Goal: Information Seeking & Learning: Compare options

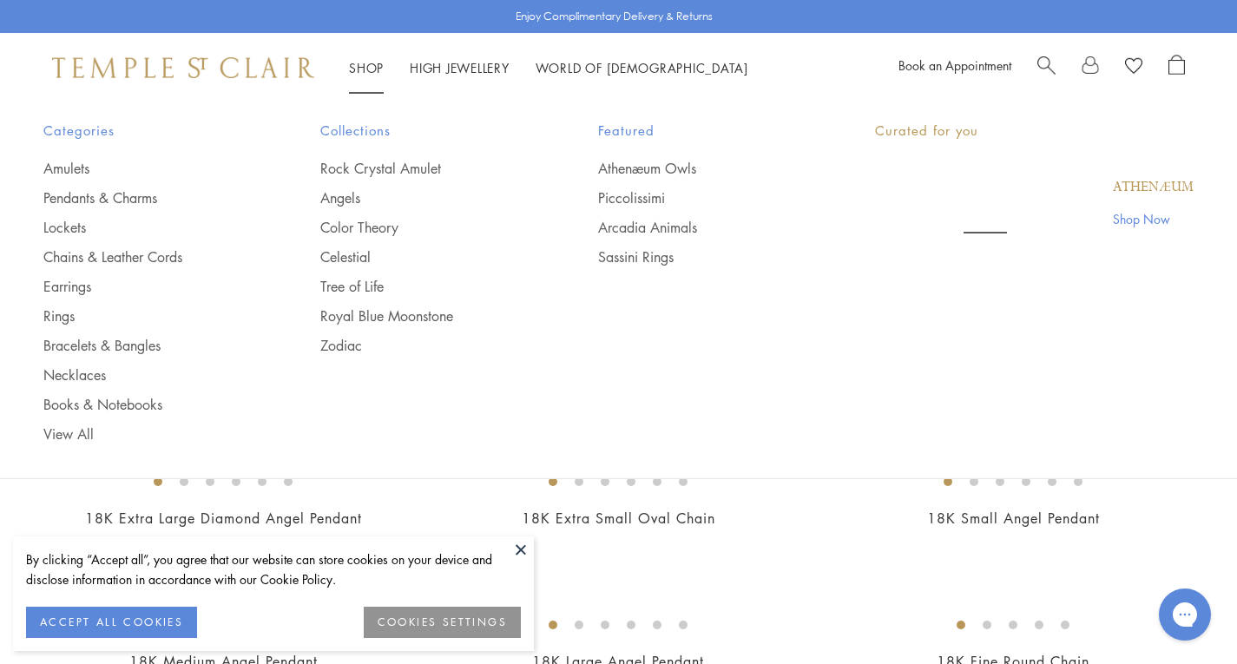
click at [358, 69] on link "Shop Shop" at bounding box center [366, 67] width 35 height 17
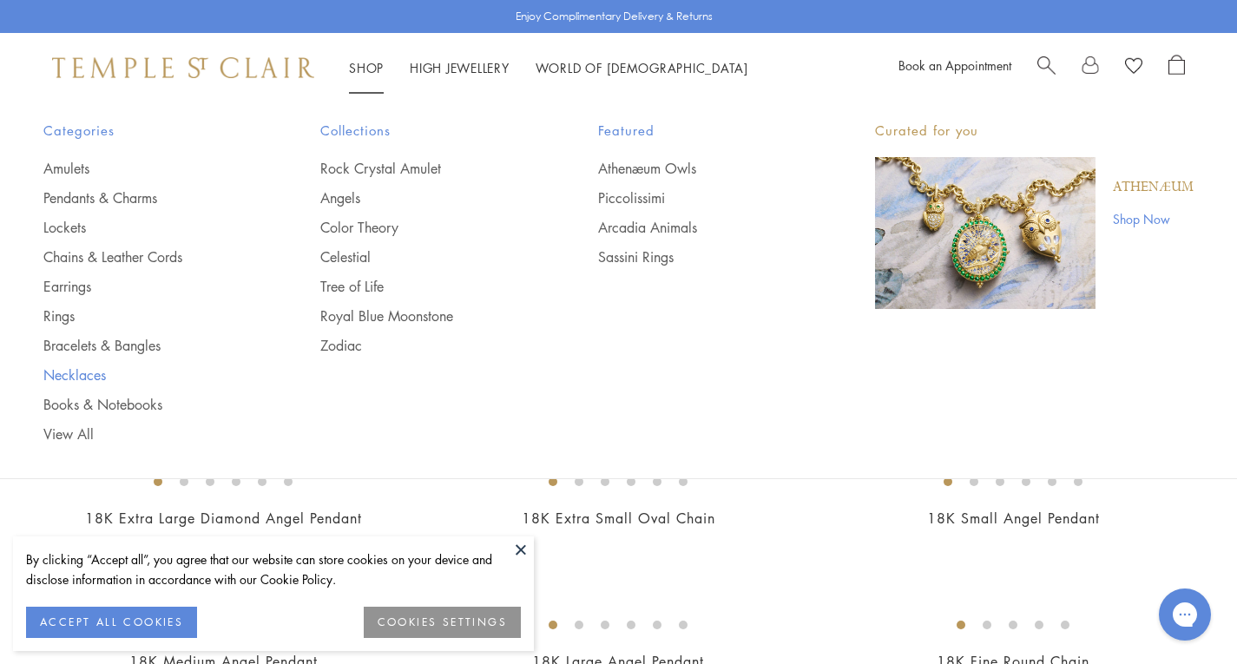
click at [88, 372] on link "Necklaces" at bounding box center [146, 374] width 207 height 19
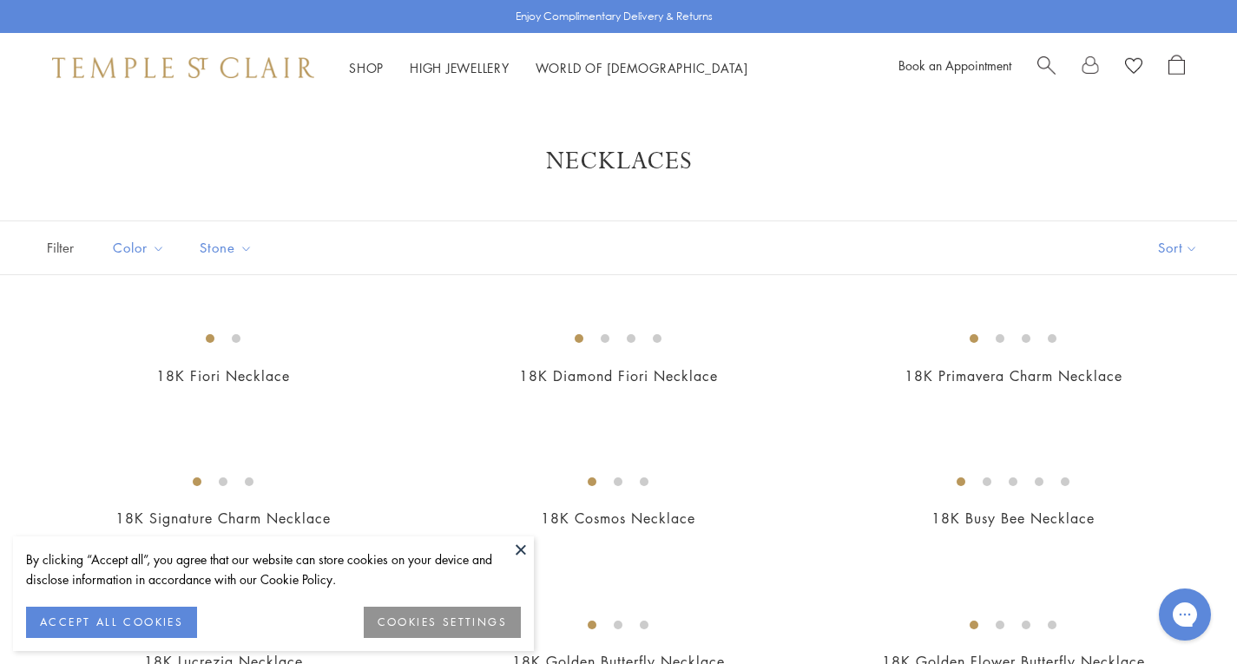
click at [517, 550] on button at bounding box center [521, 550] width 26 height 26
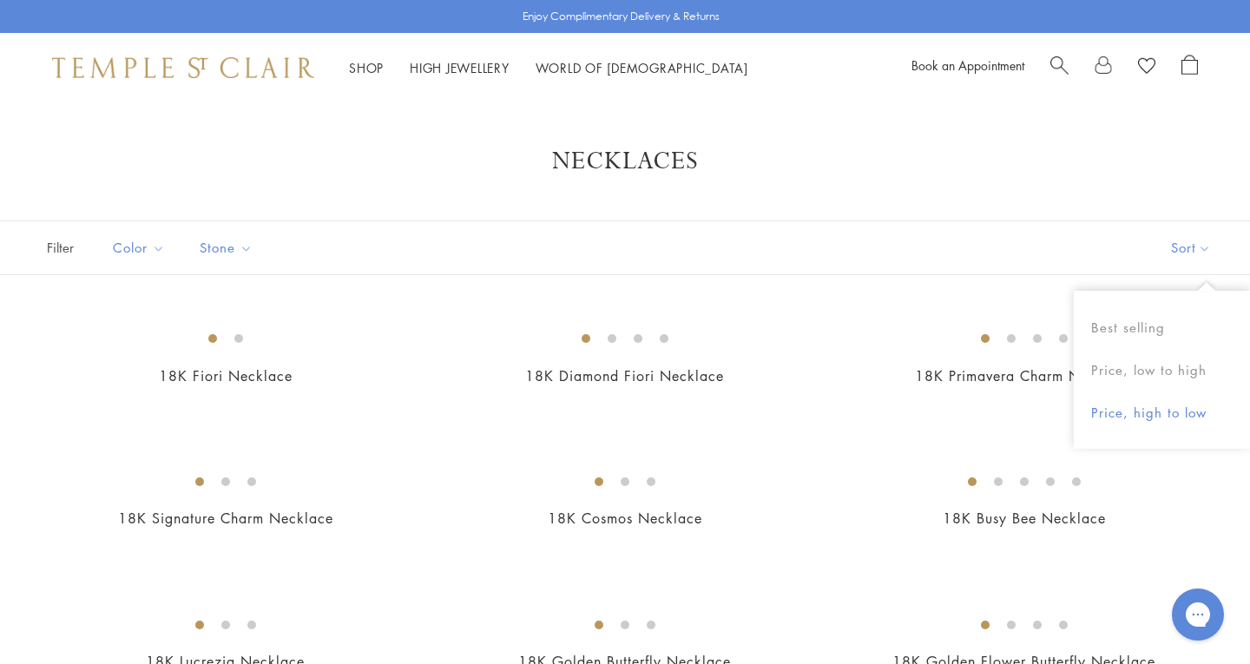
click at [1156, 406] on button "Price, high to low" at bounding box center [1162, 413] width 176 height 43
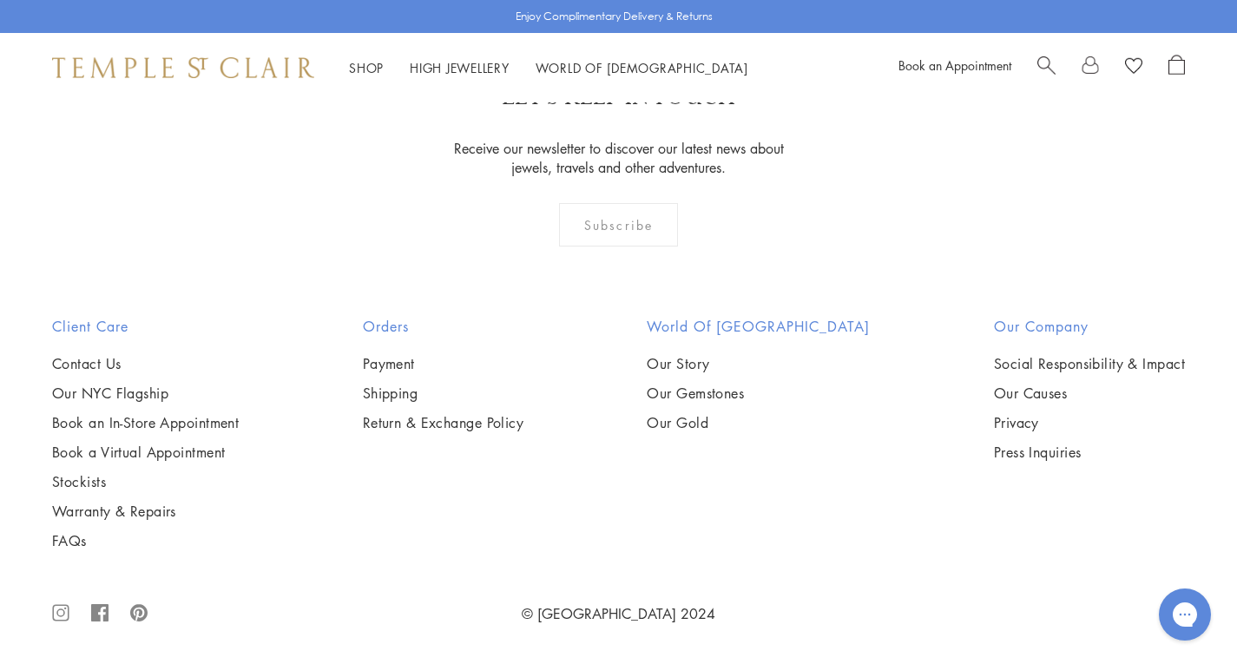
scroll to position [6337, 0]
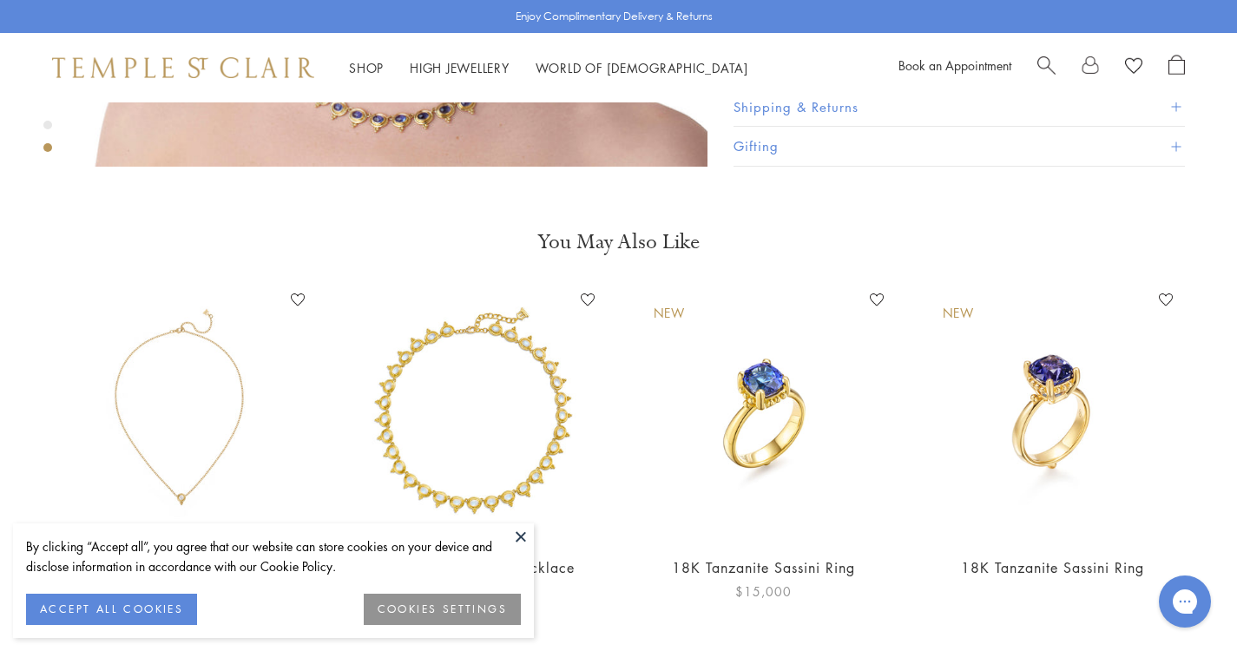
scroll to position [1302, 0]
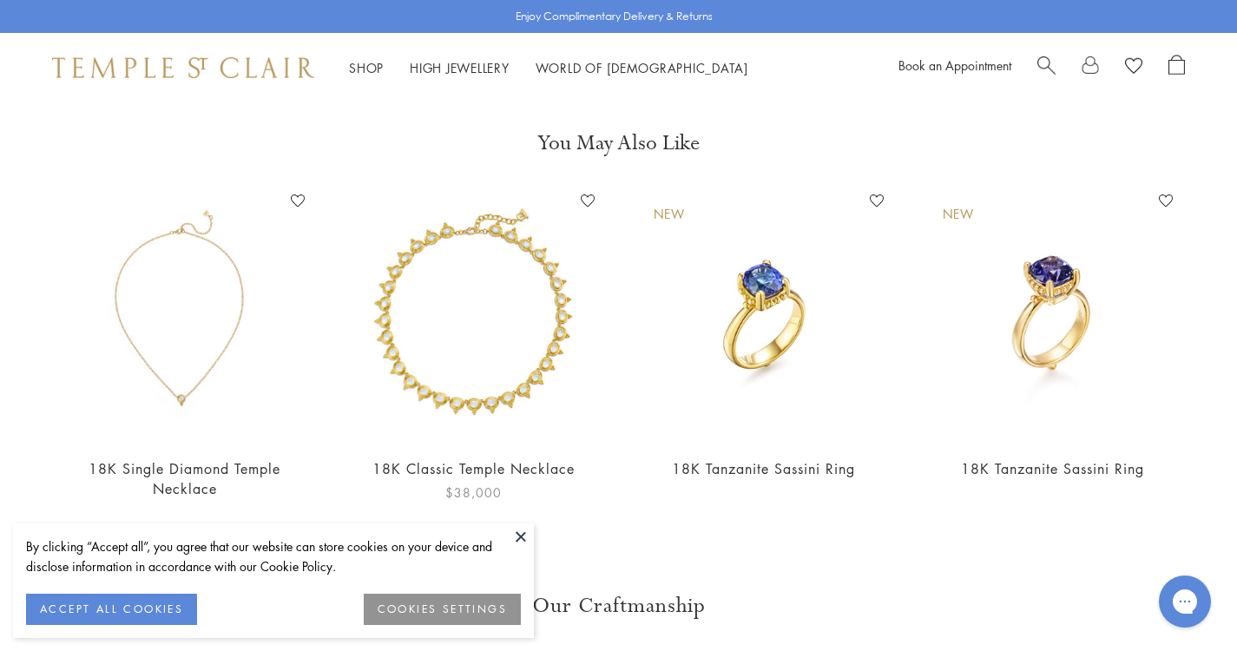
click at [470, 262] on img at bounding box center [473, 315] width 254 height 254
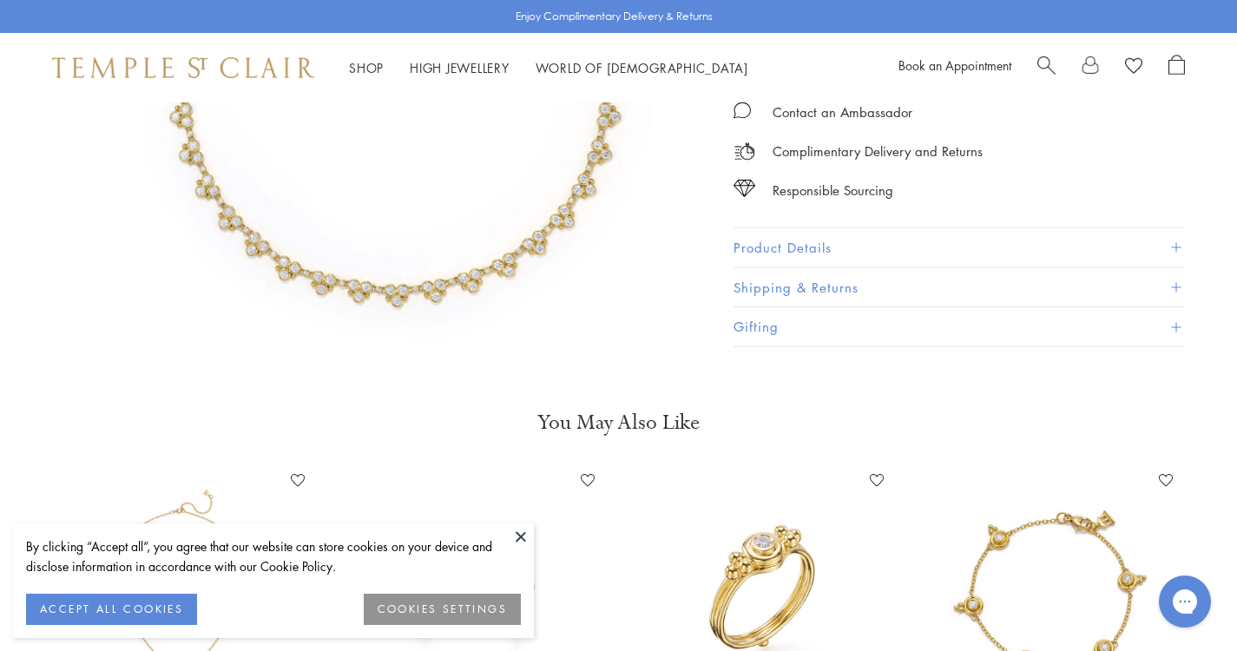
scroll to position [764, 0]
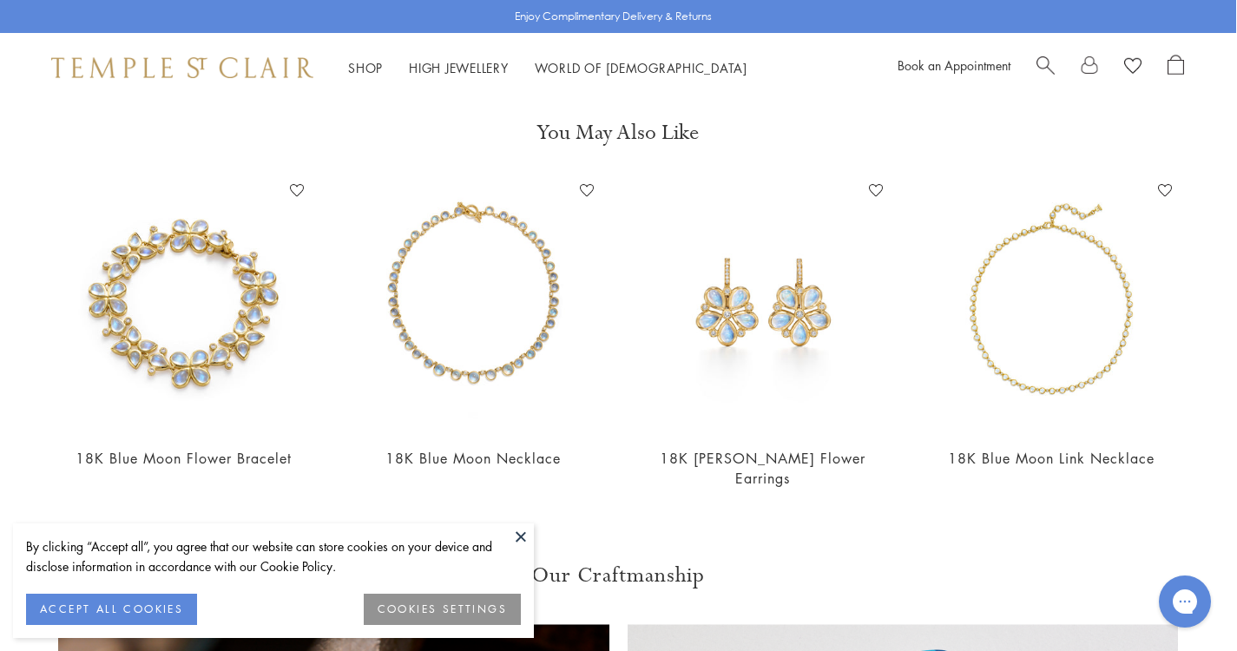
scroll to position [666, 2]
click at [522, 528] on button at bounding box center [521, 536] width 26 height 26
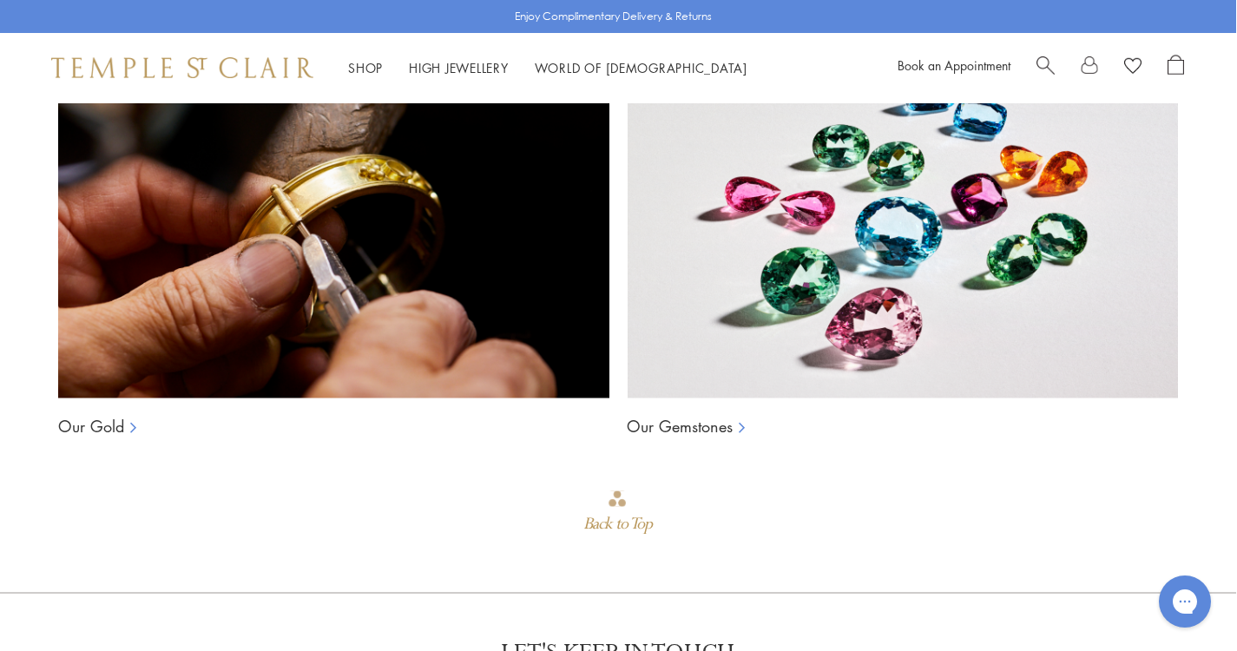
scroll to position [1274, 1]
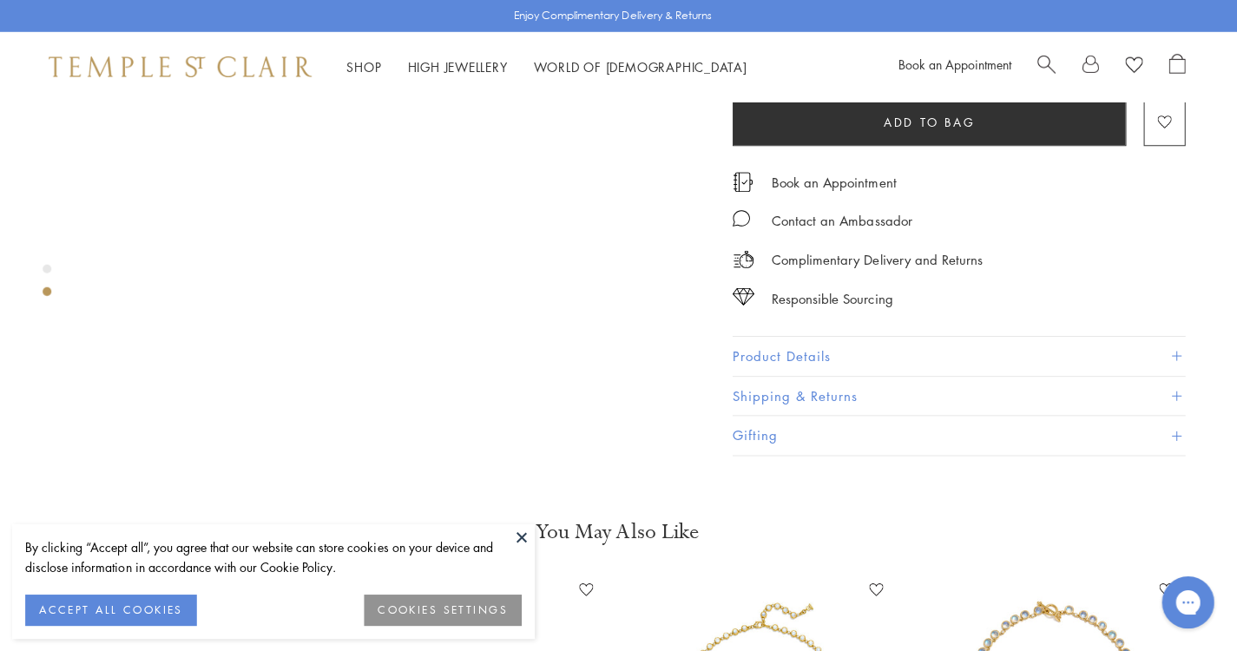
scroll to position [913, 3]
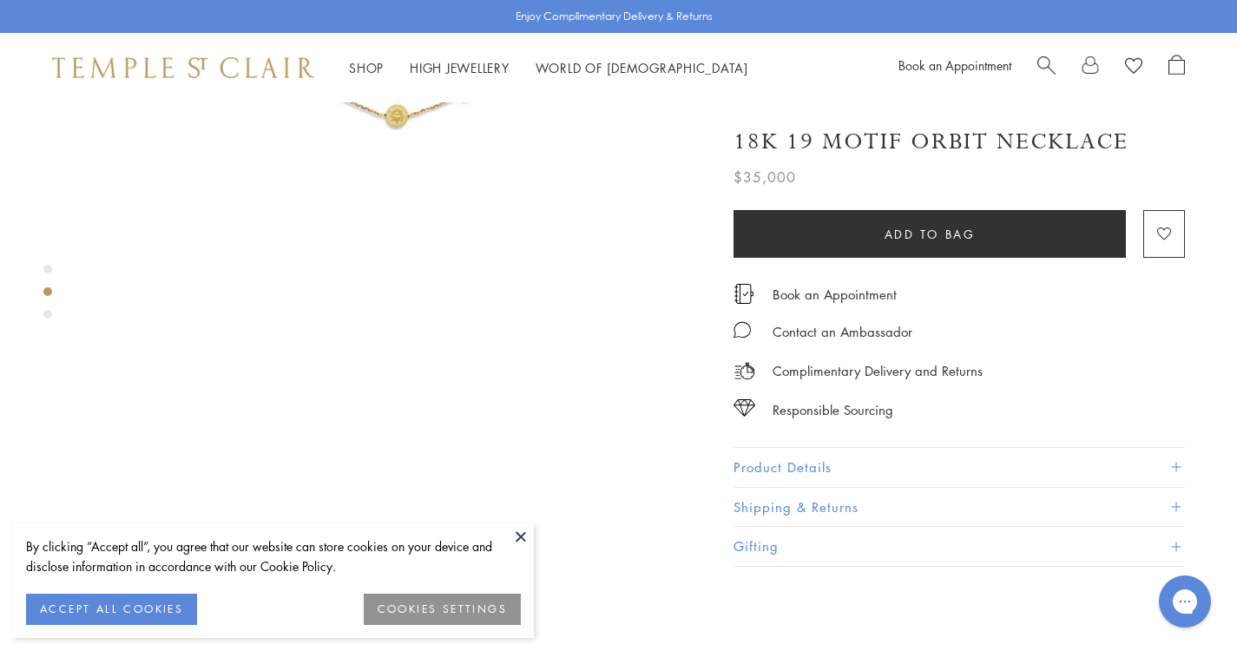
scroll to position [582, 0]
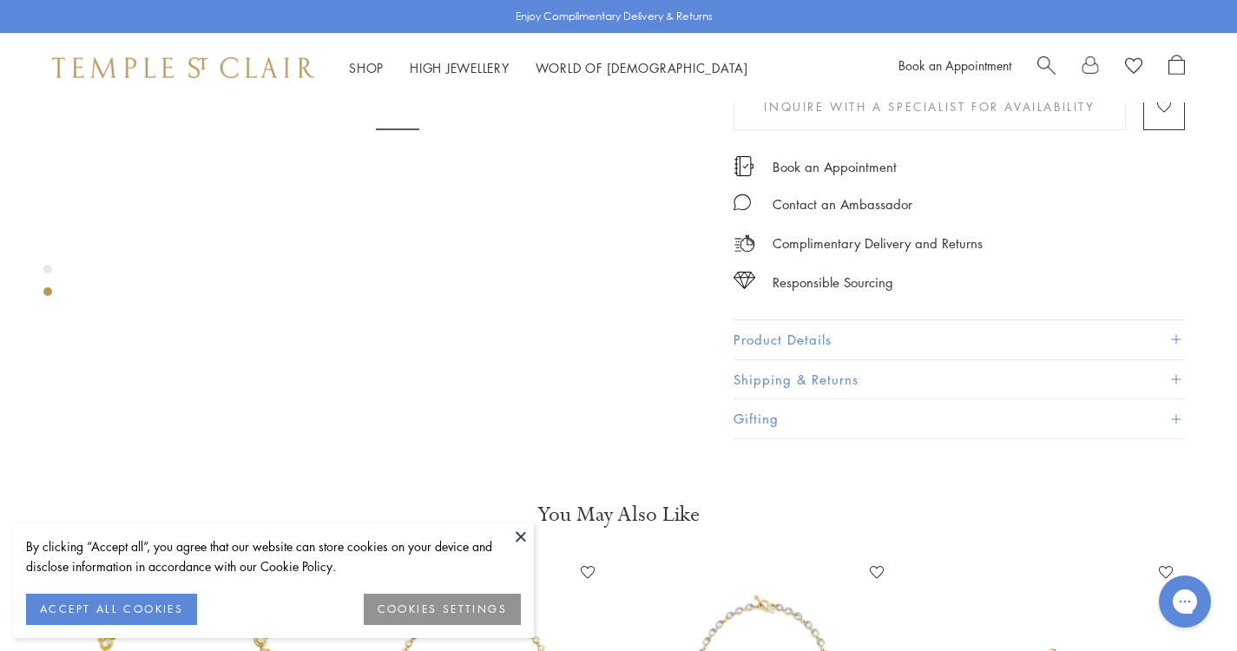
scroll to position [932, 0]
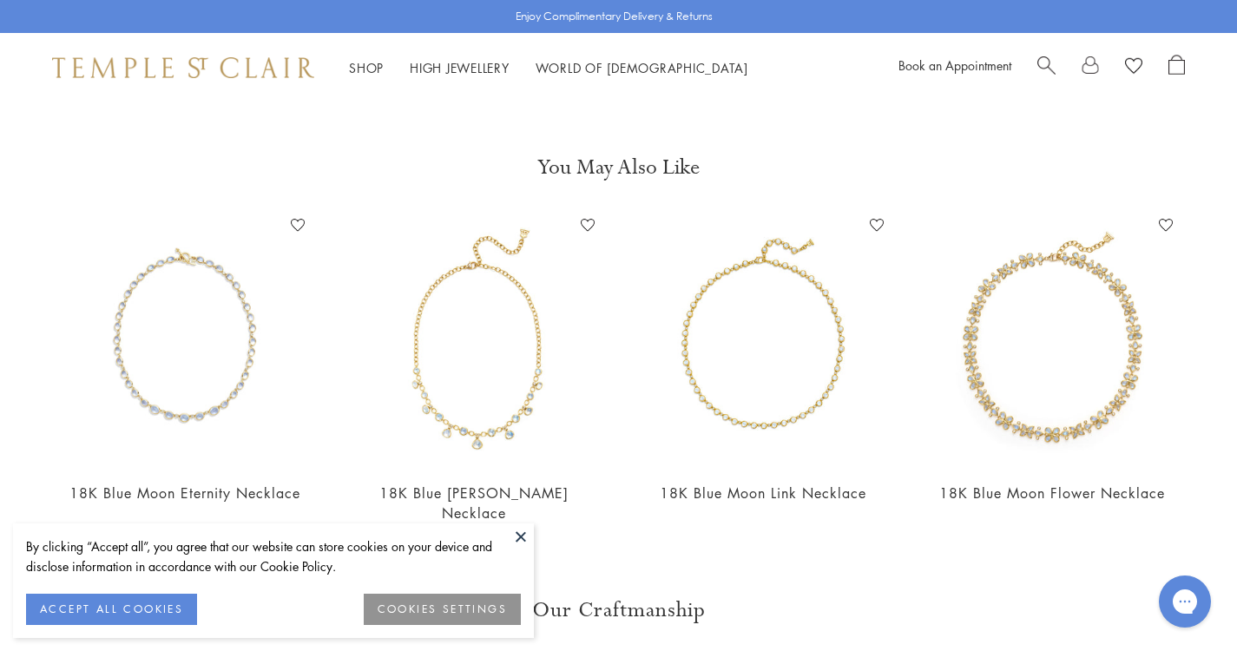
scroll to position [633, 0]
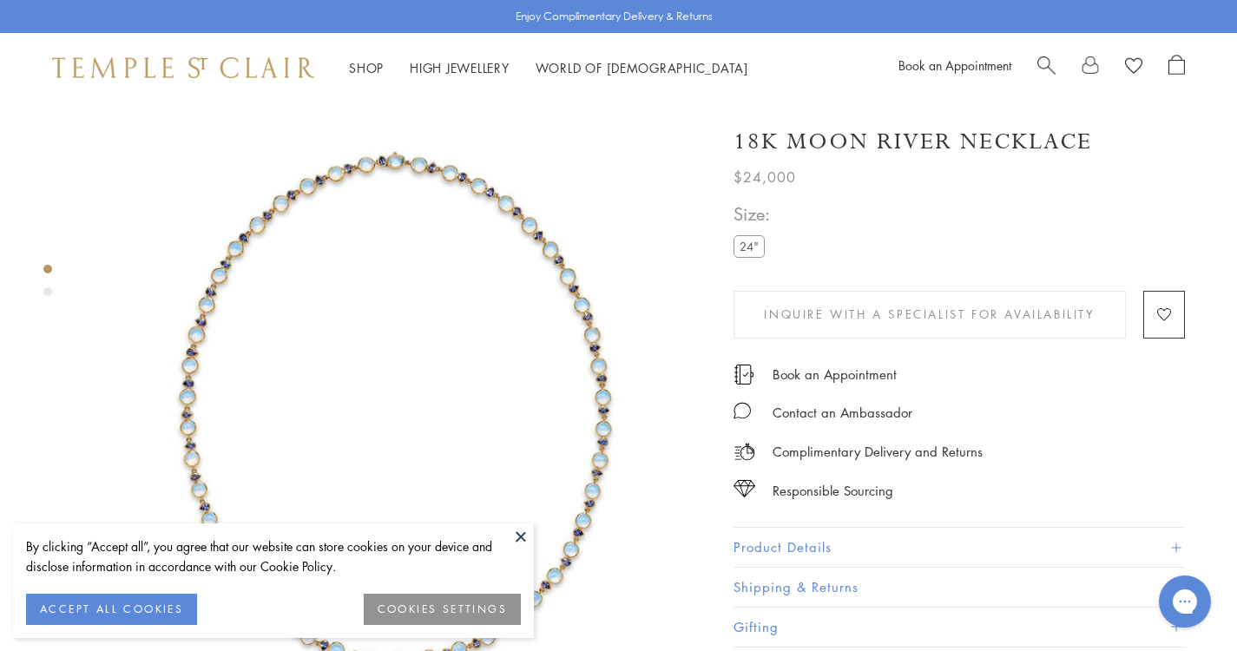
click at [521, 529] on button at bounding box center [521, 536] width 26 height 26
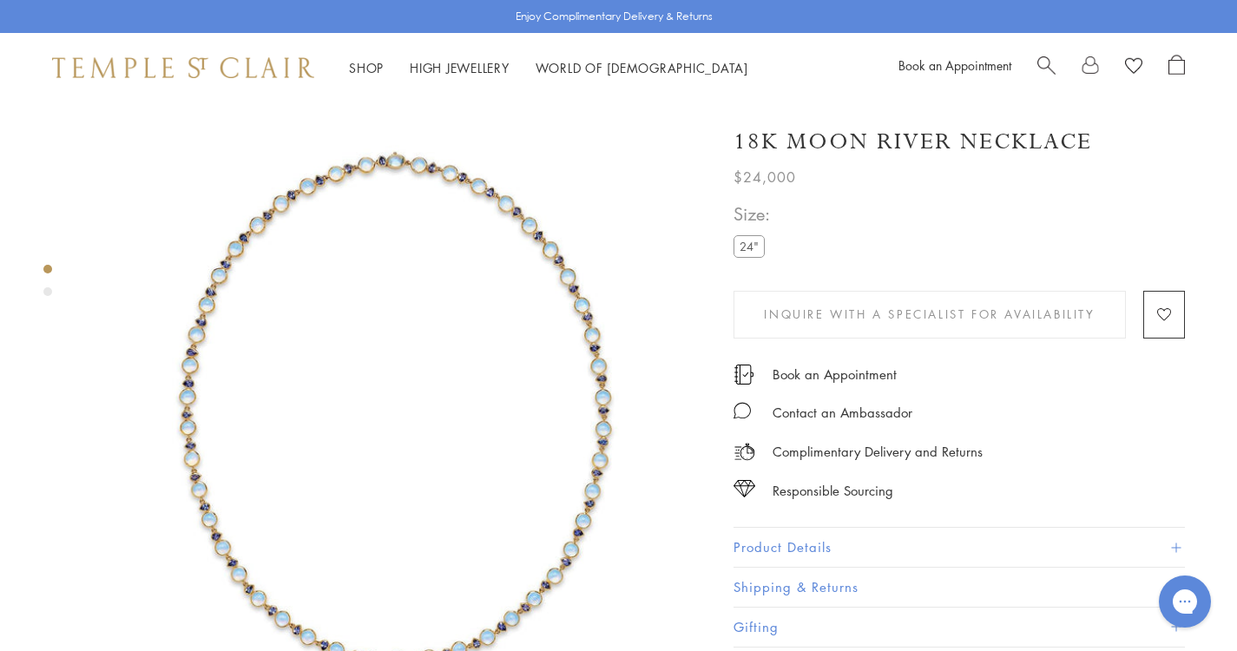
click at [832, 542] on button "Product Details" at bounding box center [959, 547] width 451 height 39
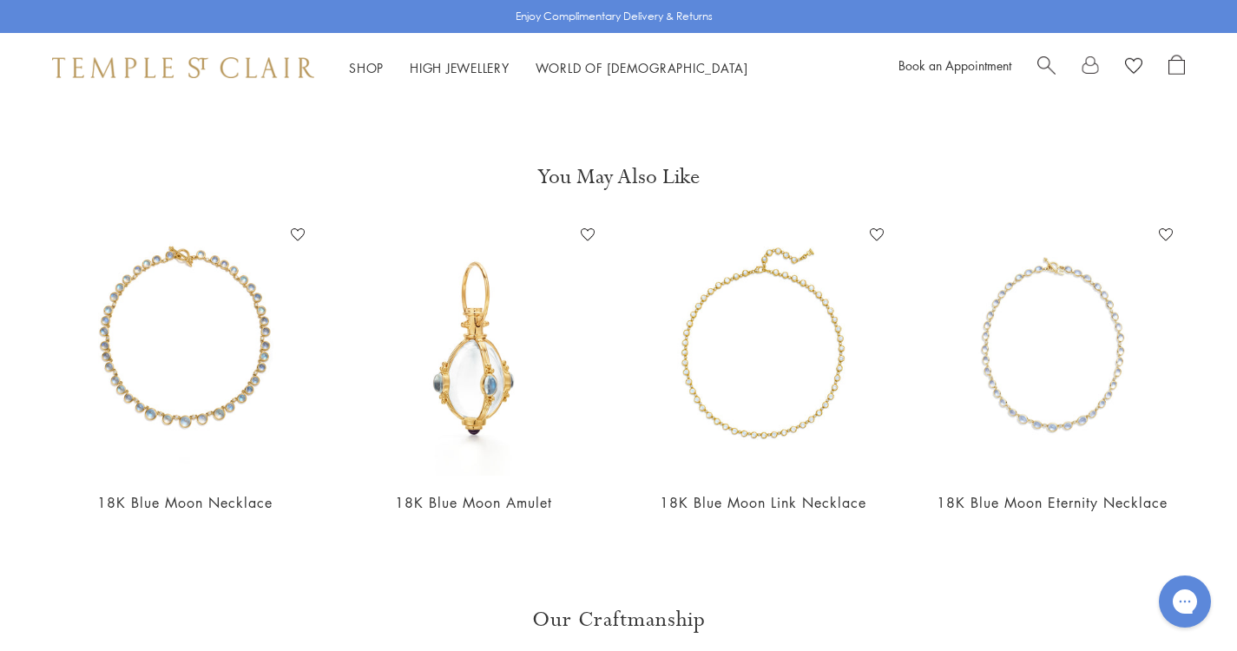
scroll to position [1269, 0]
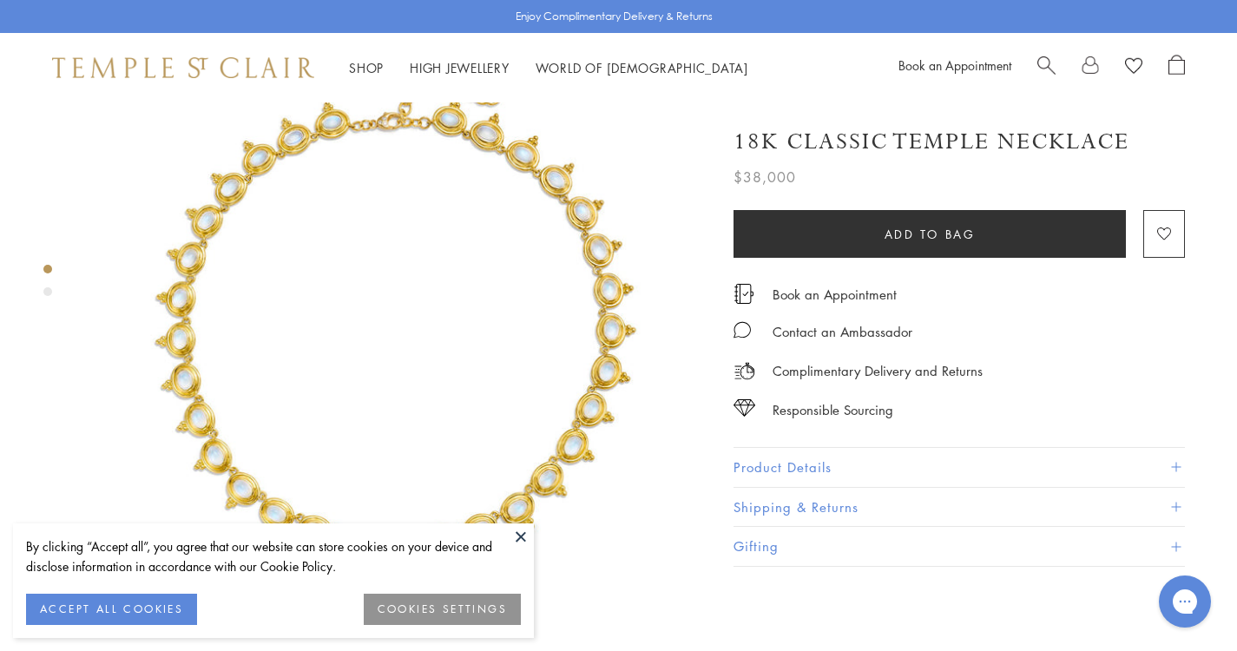
click at [513, 526] on button at bounding box center [521, 536] width 26 height 26
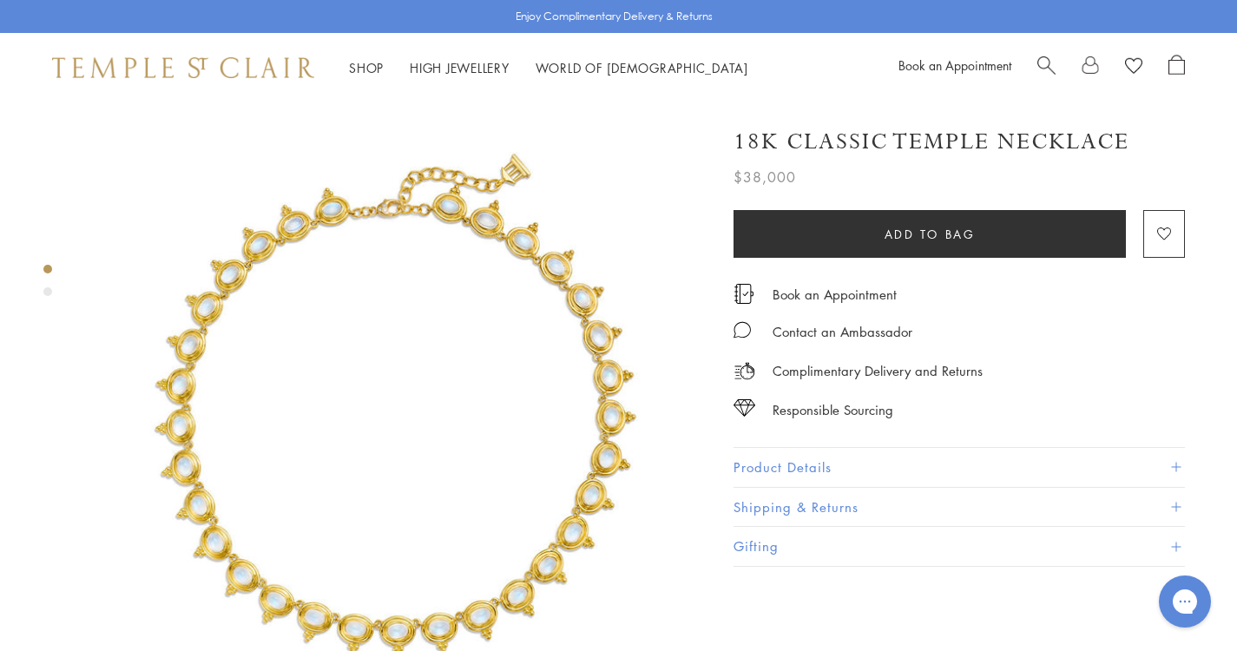
click at [812, 471] on button "Product Details" at bounding box center [959, 467] width 451 height 39
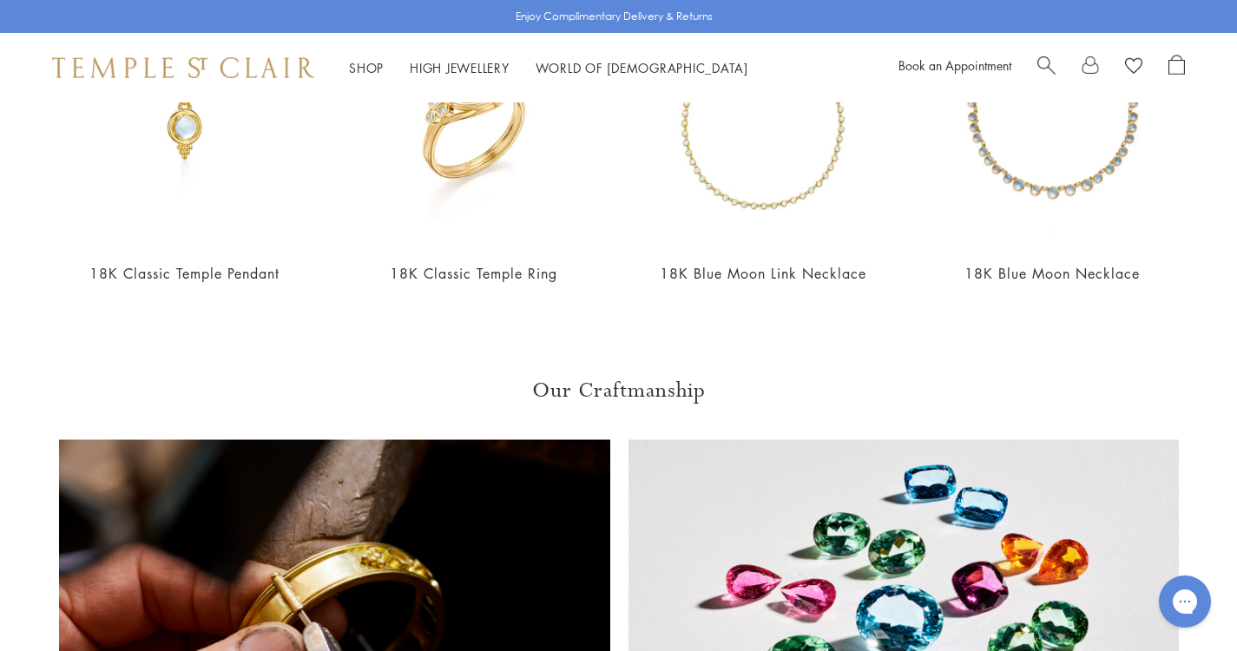
scroll to position [1736, 0]
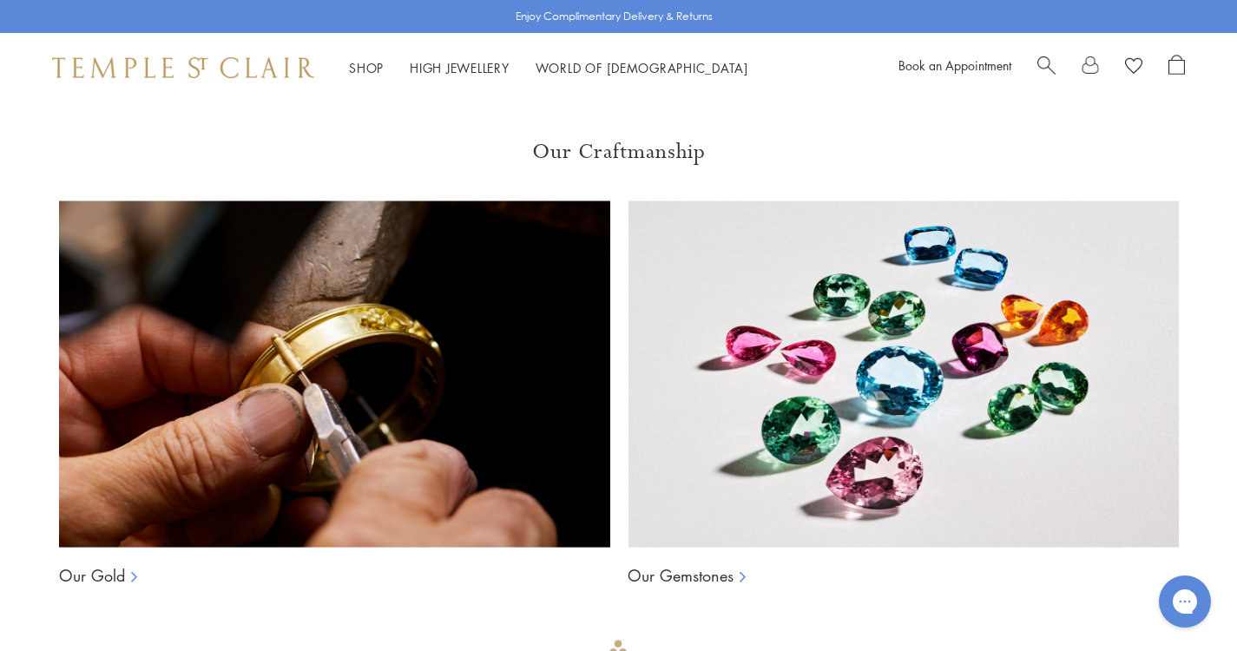
click at [816, 395] on img at bounding box center [903, 374] width 551 height 347
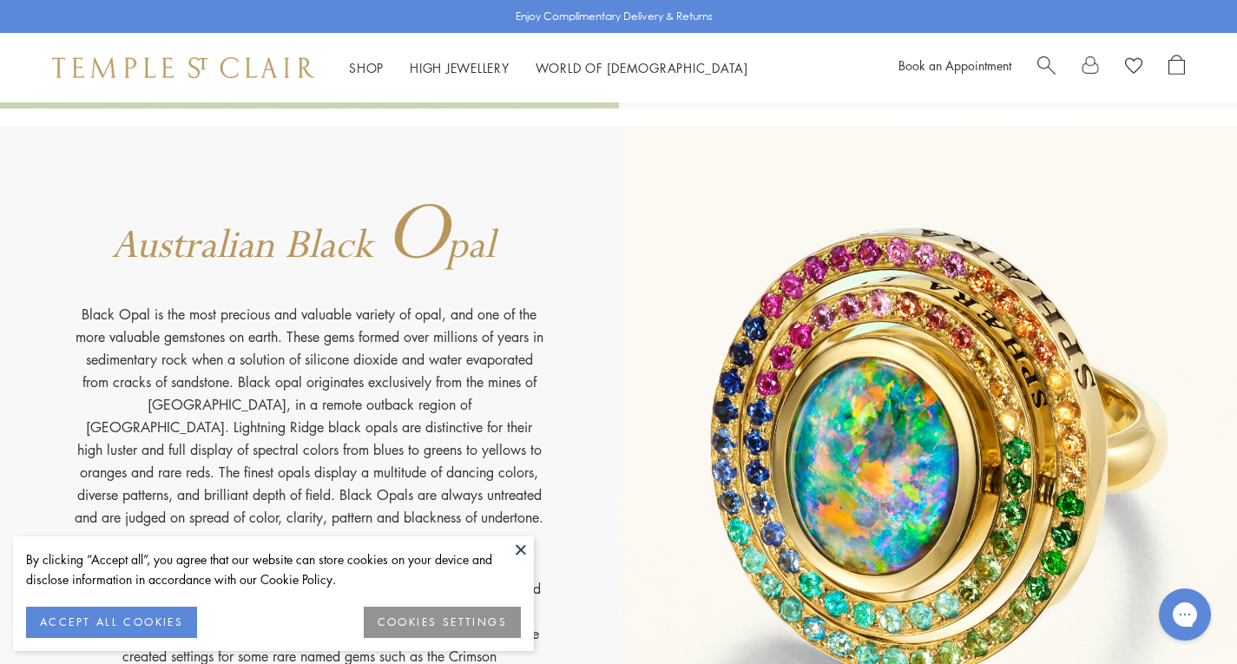
scroll to position [9376, 0]
drag, startPoint x: 521, startPoint y: 551, endPoint x: 480, endPoint y: 533, distance: 44.7
click at [521, 551] on button at bounding box center [521, 550] width 26 height 26
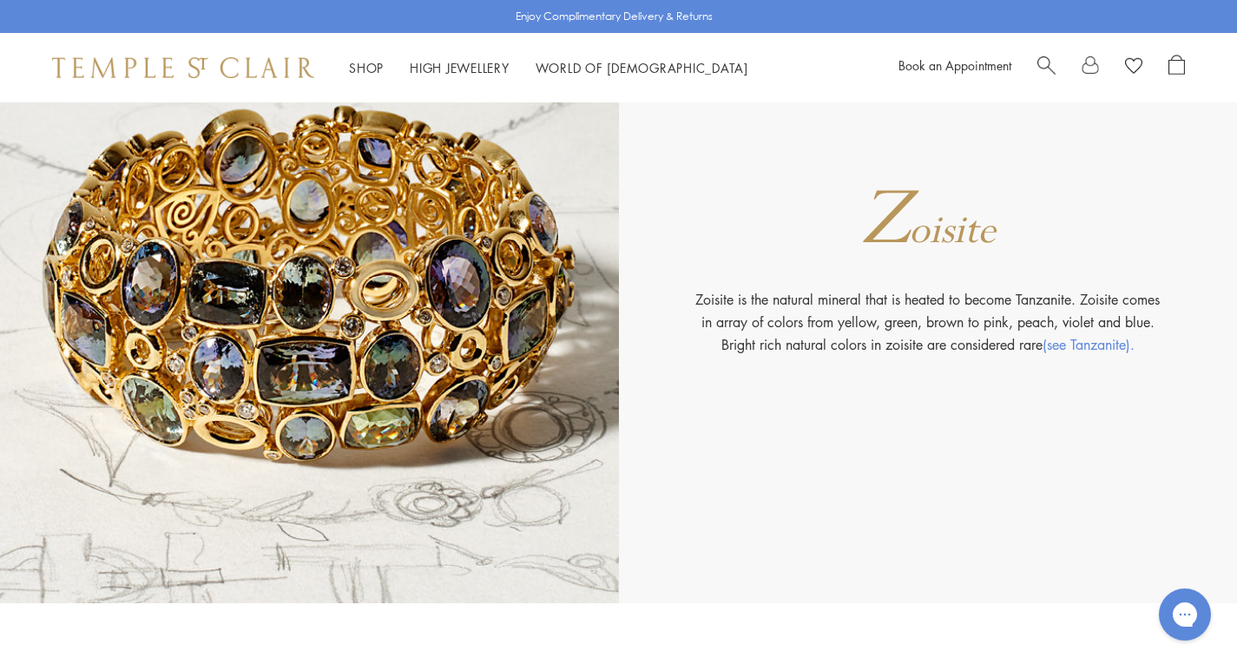
scroll to position [20922, 0]
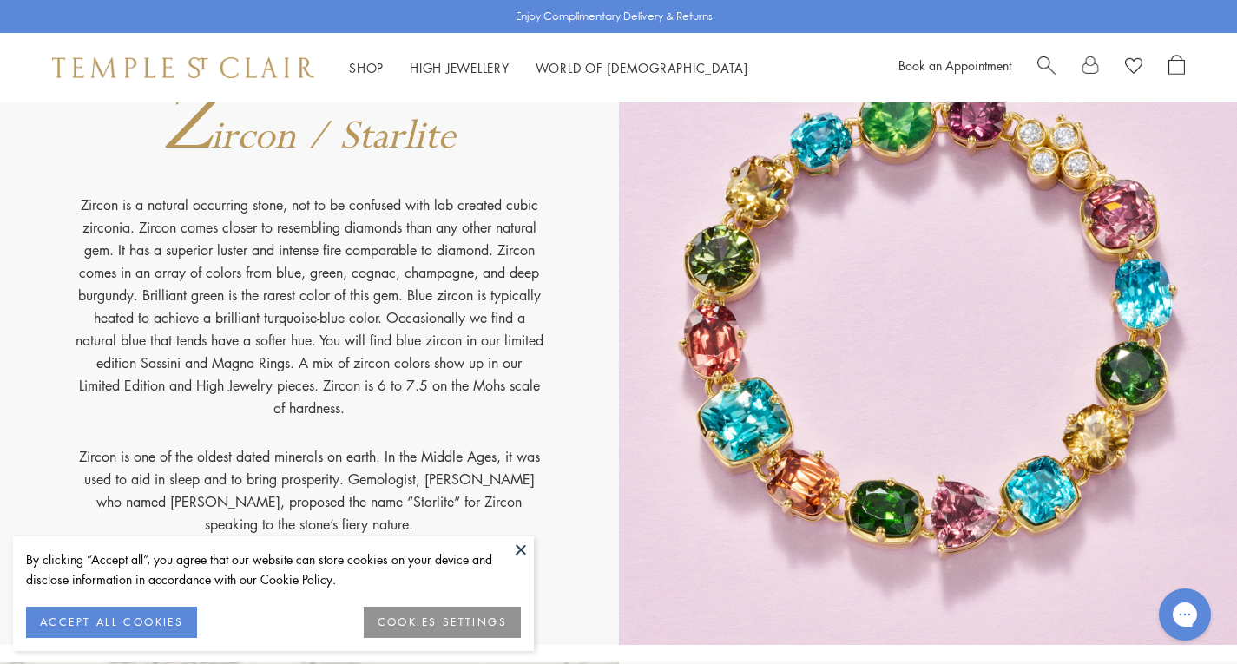
scroll to position [20768, 0]
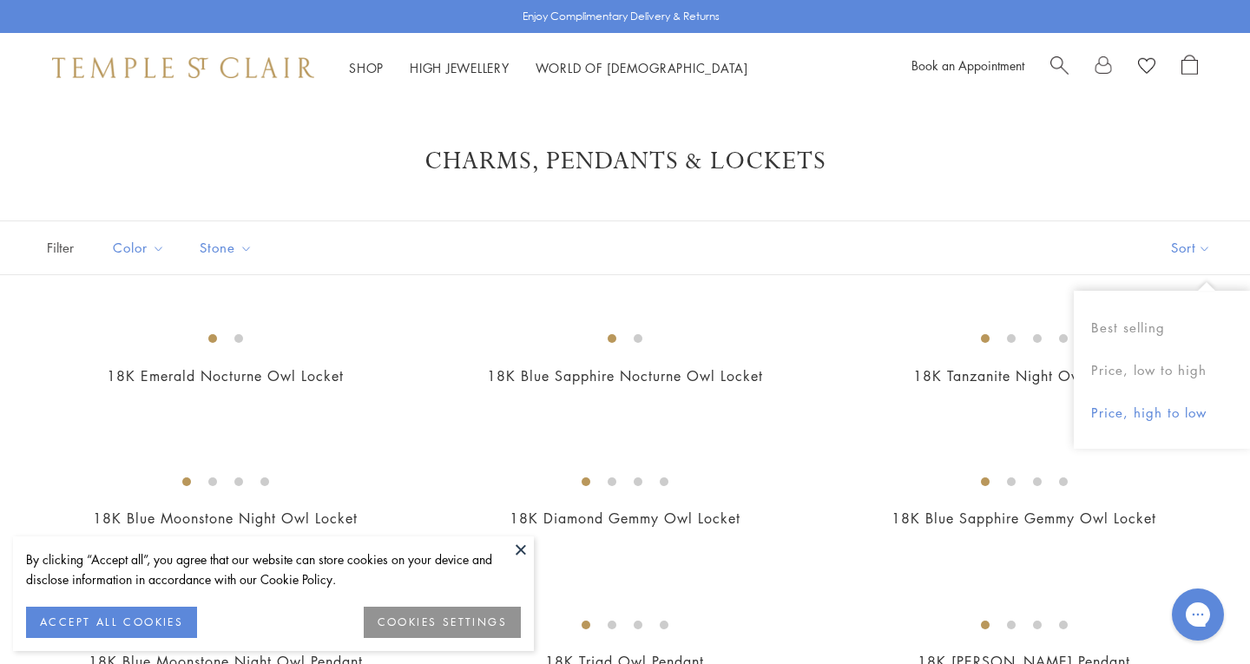
click at [1153, 402] on button "Price, high to low" at bounding box center [1162, 413] width 176 height 43
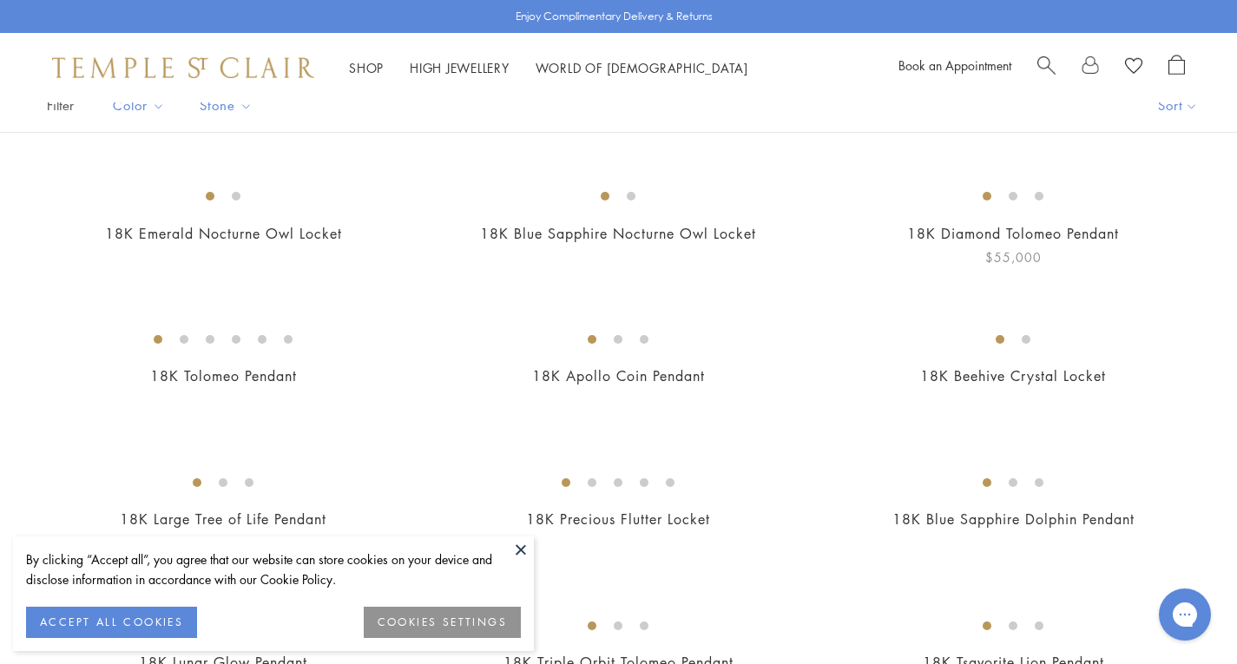
scroll to position [260, 0]
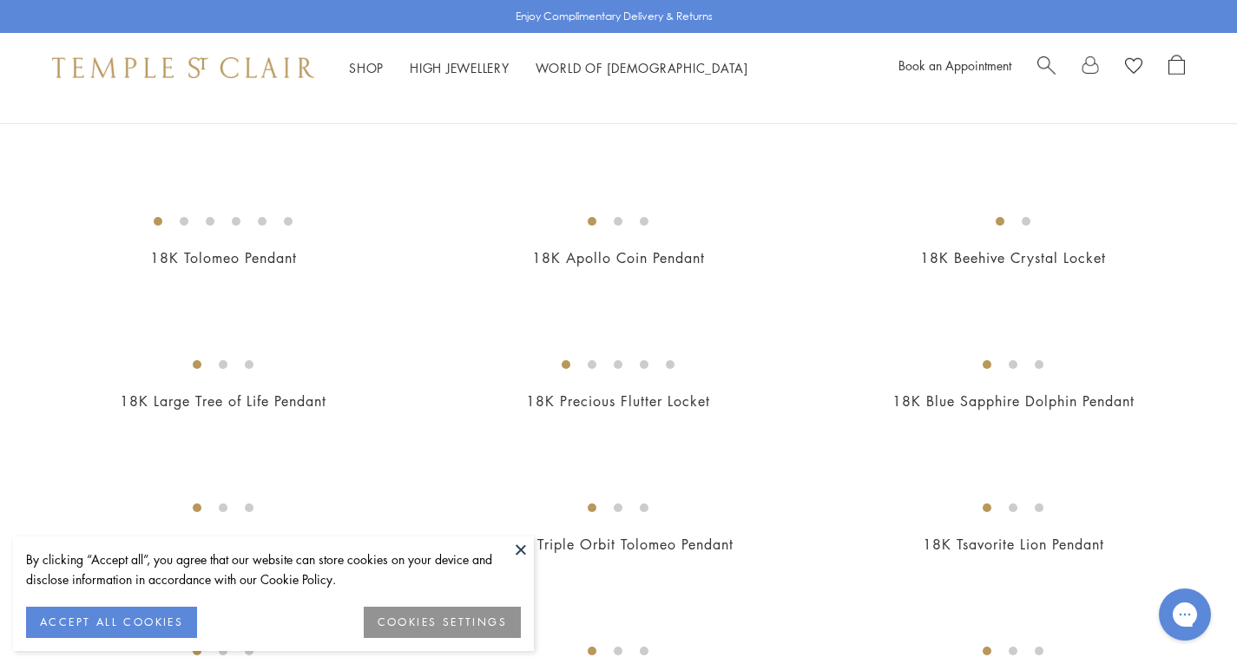
click at [519, 550] on button at bounding box center [521, 550] width 26 height 26
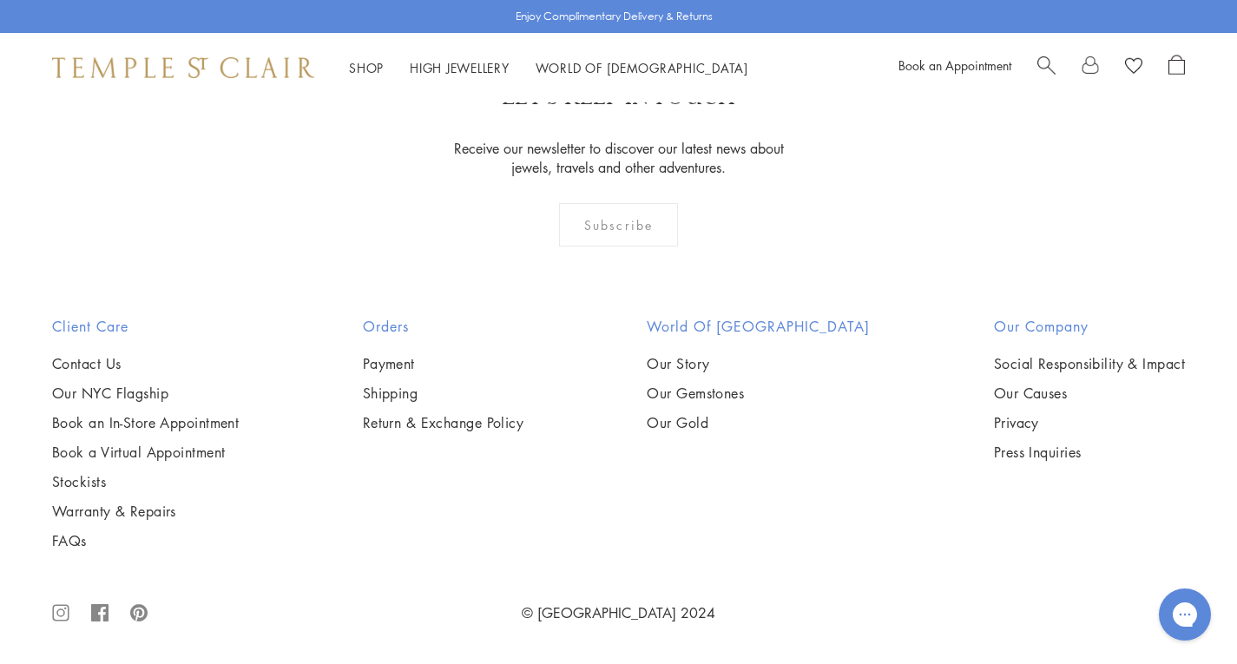
scroll to position [9116, 0]
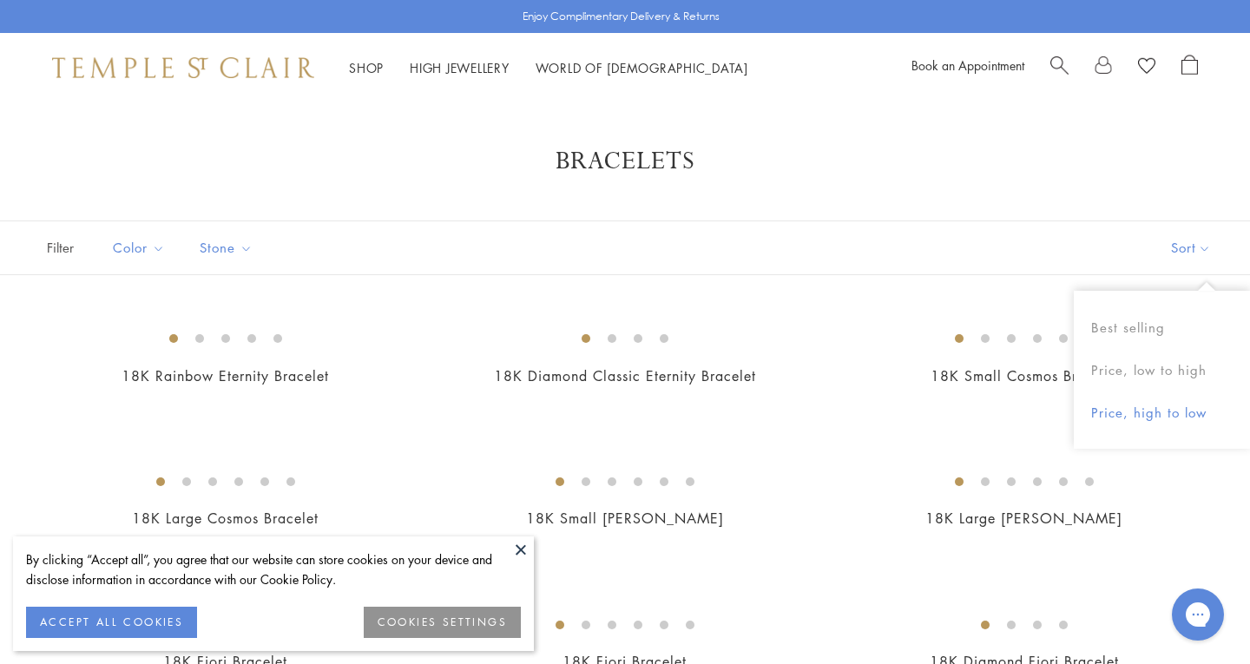
click at [1163, 412] on button "Price, high to low" at bounding box center [1162, 413] width 176 height 43
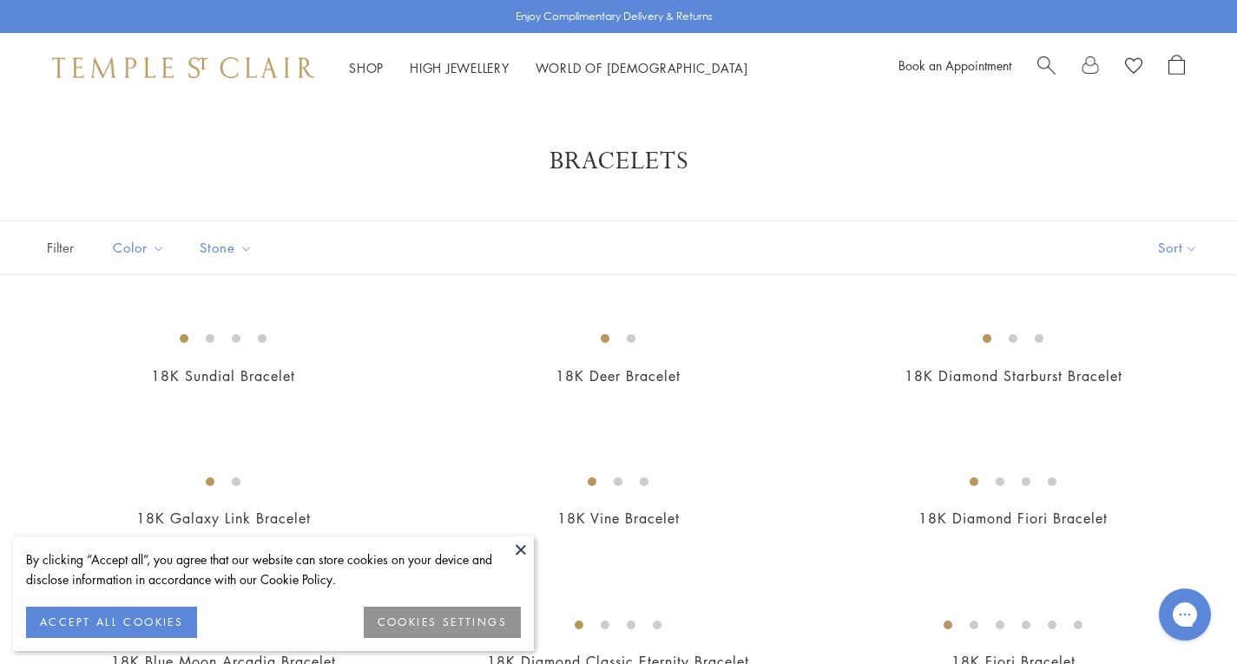
click at [520, 545] on button at bounding box center [521, 550] width 26 height 26
drag, startPoint x: 521, startPoint y: 545, endPoint x: 532, endPoint y: 542, distance: 11.8
click at [521, 545] on button at bounding box center [521, 550] width 26 height 26
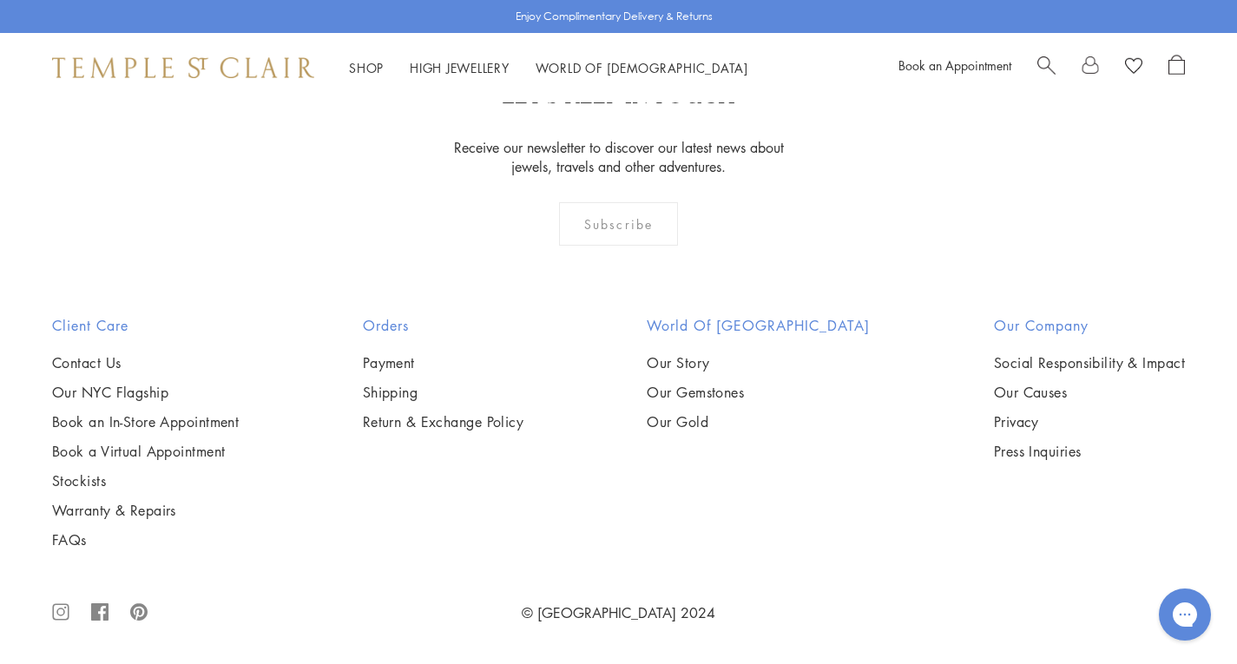
scroll to position [5209, 0]
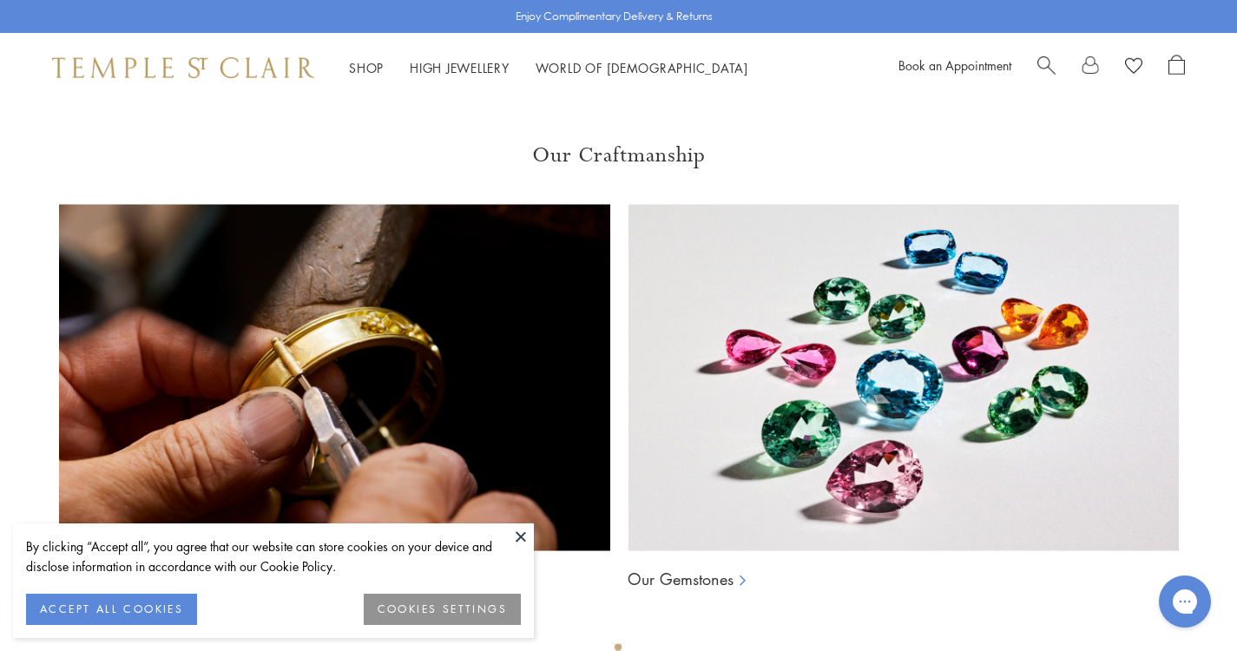
scroll to position [1129, 0]
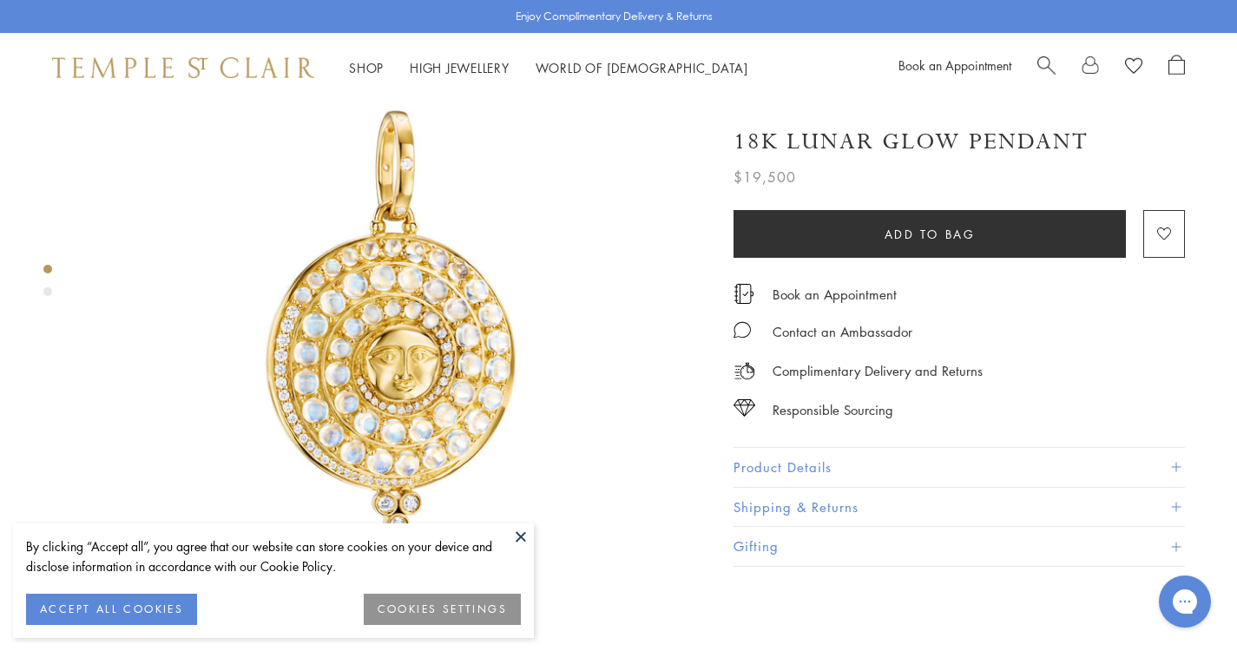
scroll to position [174, 0]
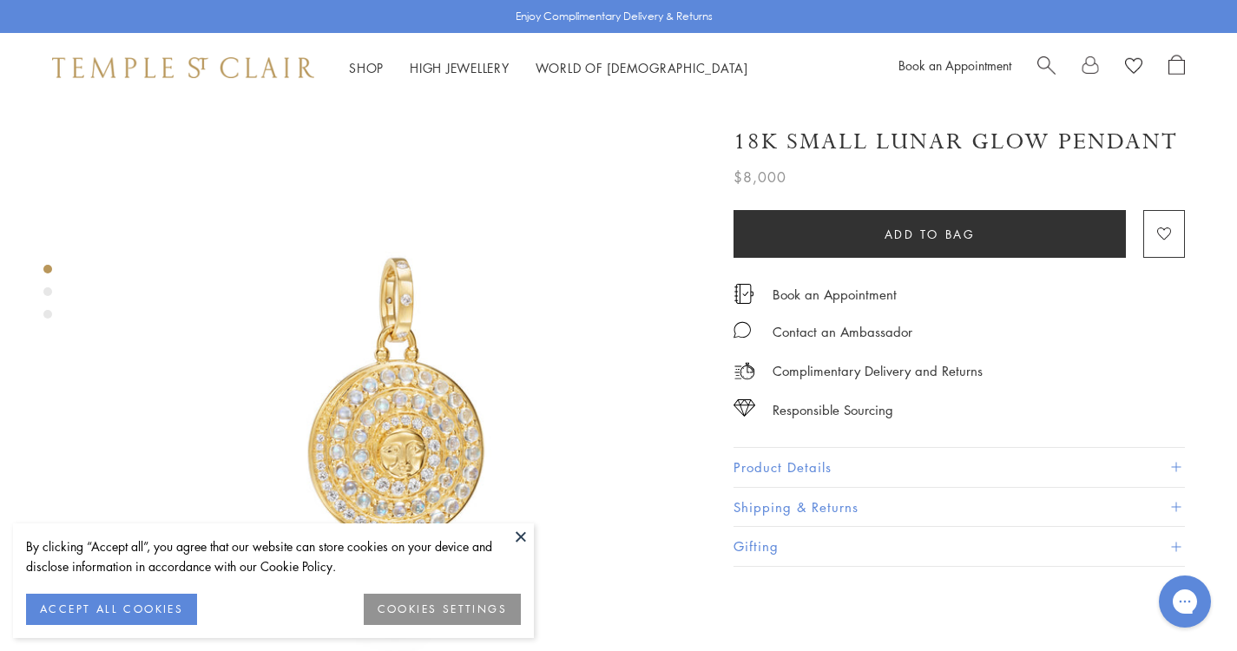
scroll to position [87, 0]
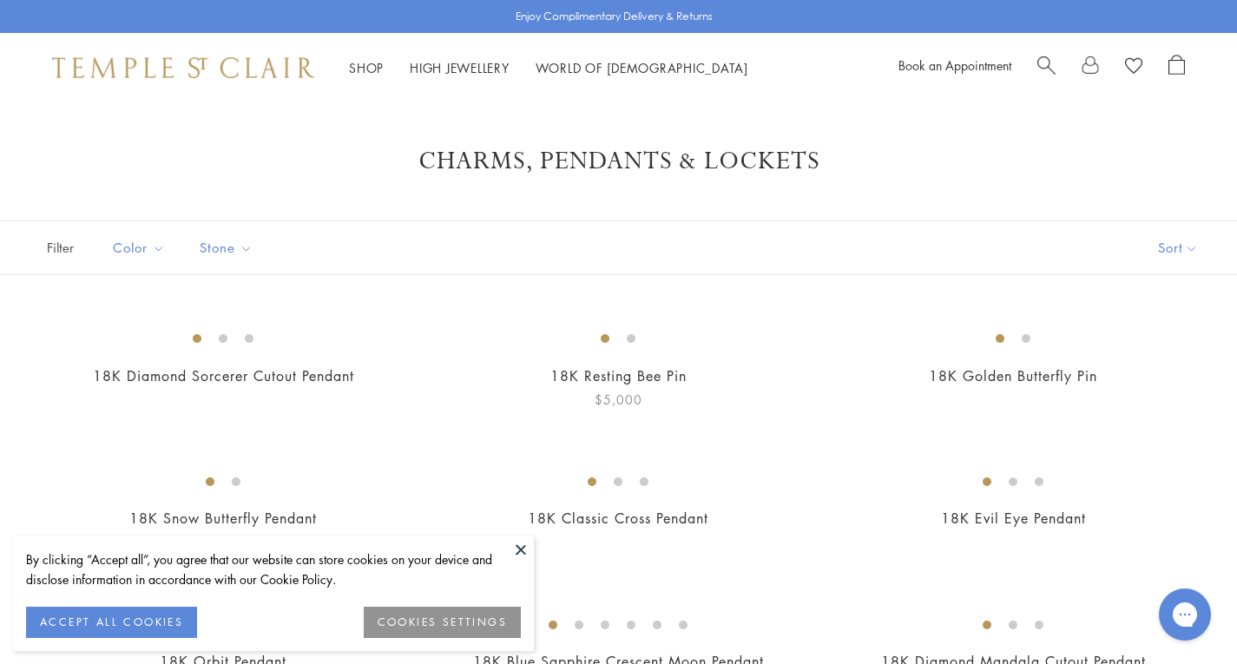
scroll to position [260, 0]
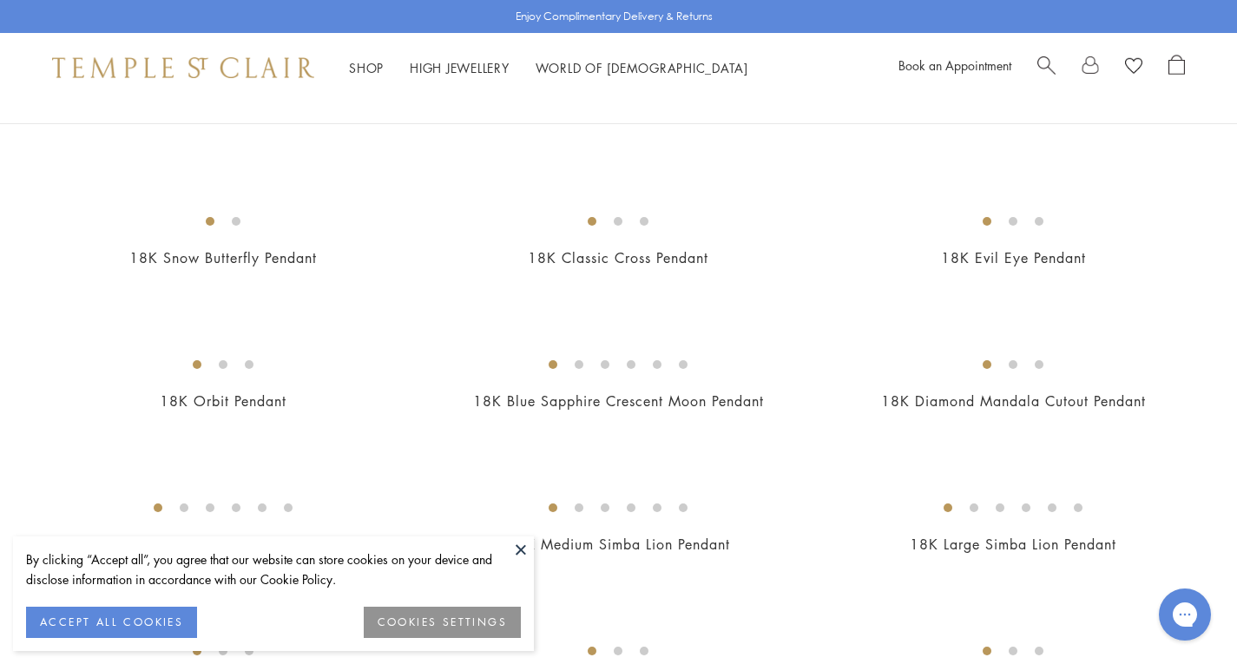
click at [519, 550] on button at bounding box center [521, 550] width 26 height 26
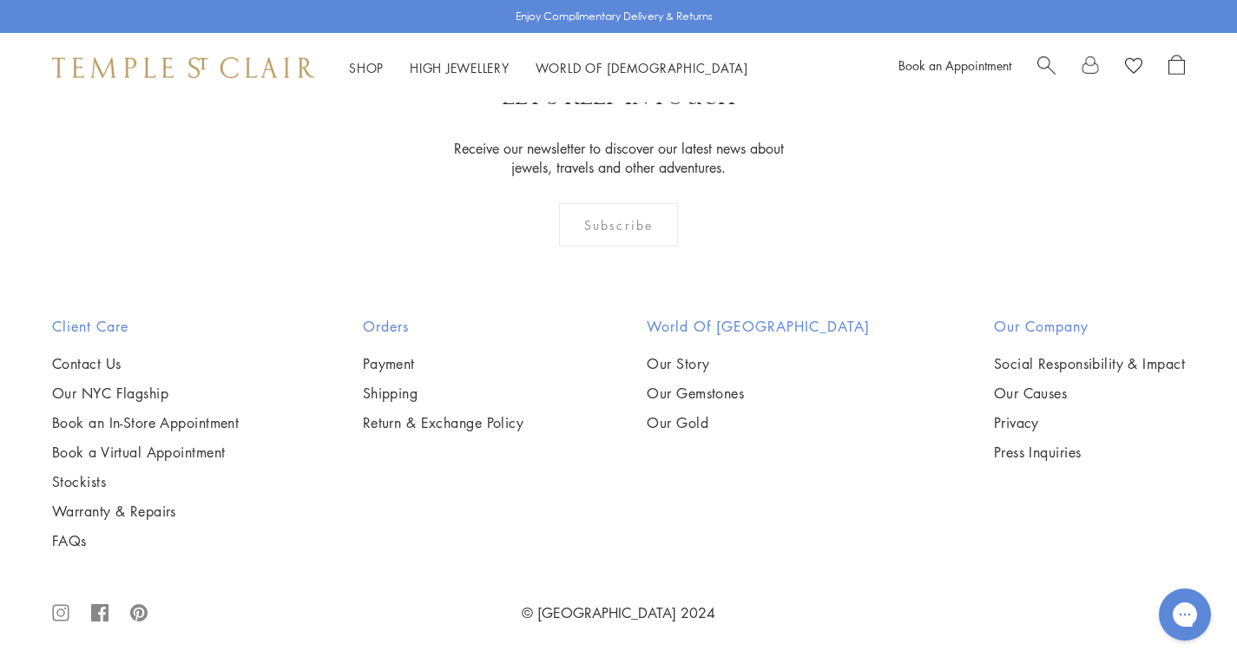
scroll to position [9029, 0]
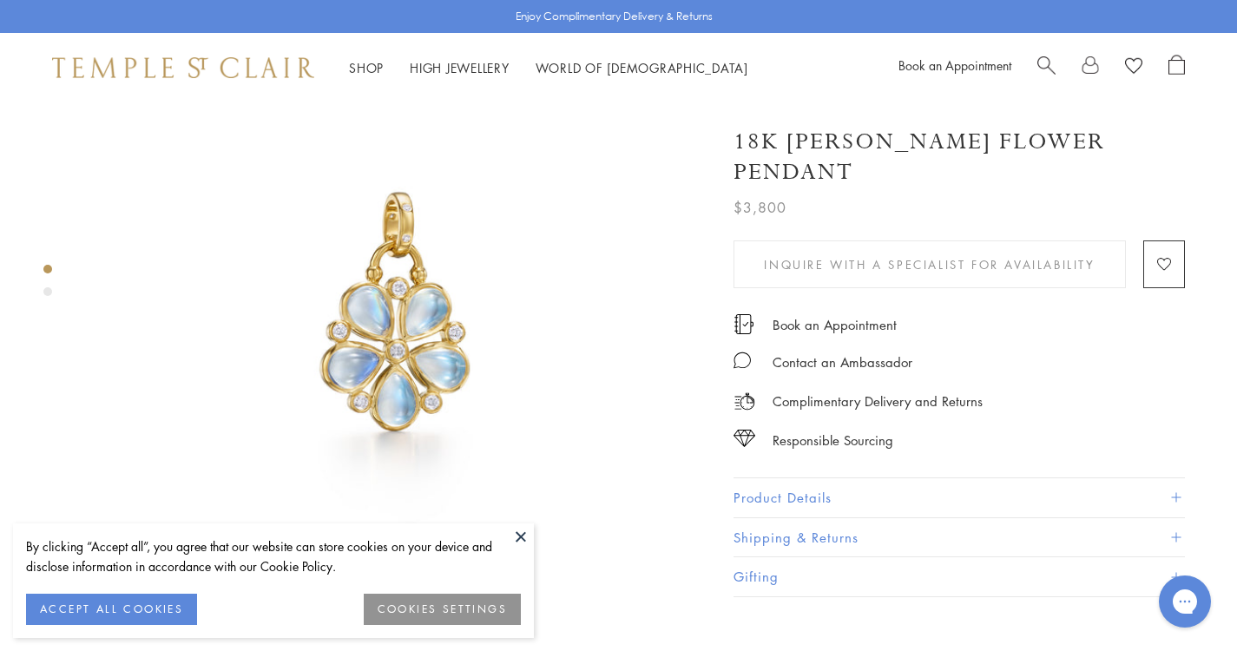
scroll to position [174, 0]
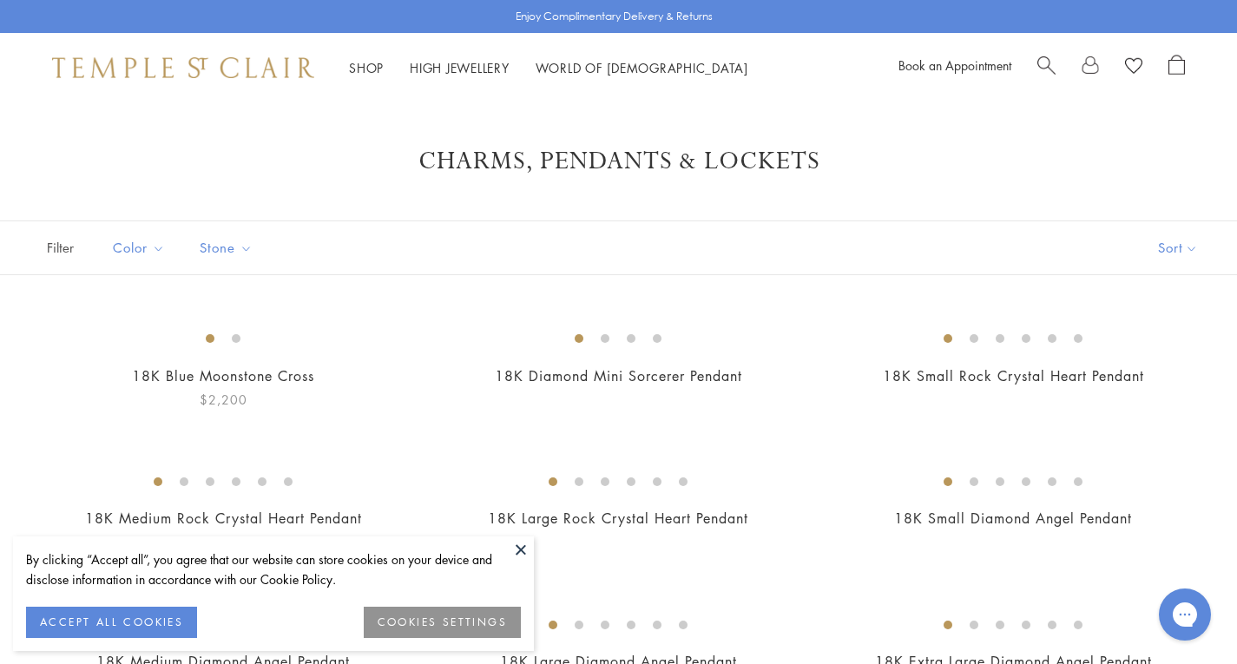
scroll to position [174, 0]
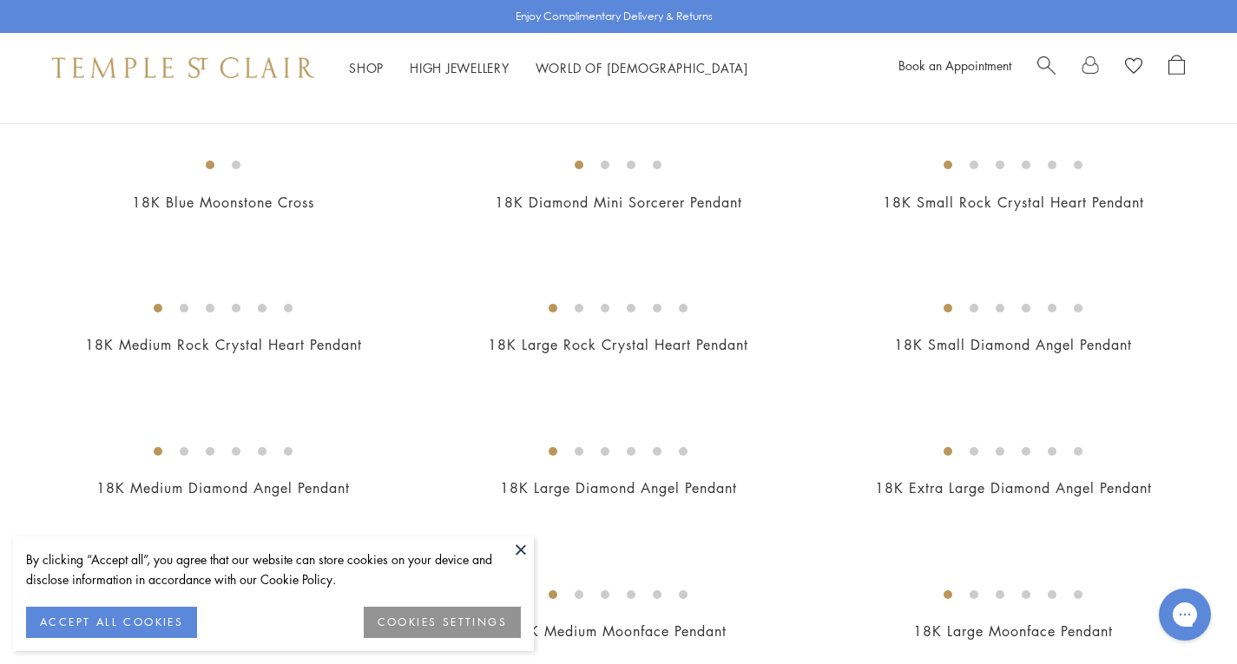
click at [522, 547] on button at bounding box center [521, 550] width 26 height 26
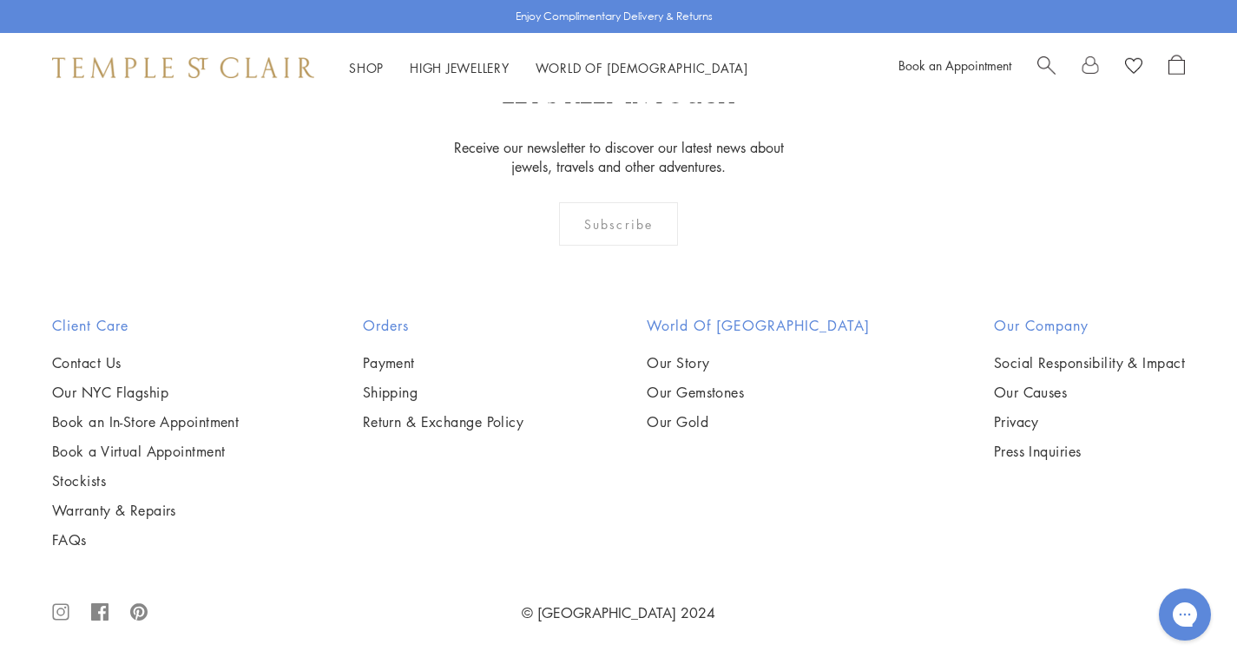
scroll to position [2518, 0]
